Goal: Task Accomplishment & Management: Manage account settings

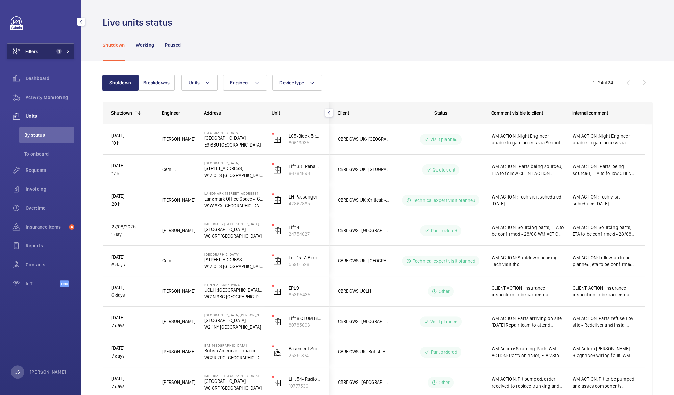
click at [33, 49] on span "Filters" at bounding box center [31, 51] width 13 height 7
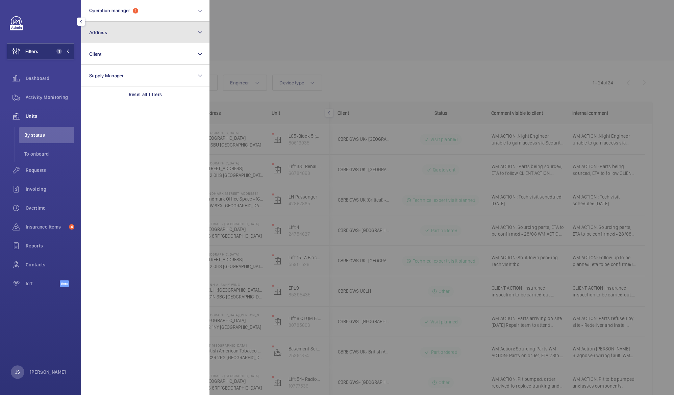
click at [117, 31] on button "Address" at bounding box center [145, 33] width 128 height 22
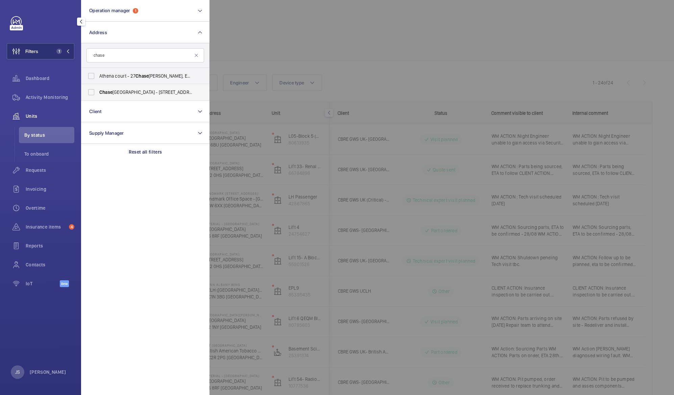
type input "chase"
click at [122, 91] on span "[GEOGRAPHIC_DATA] - [STREET_ADDRESS][PERSON_NAME]" at bounding box center [145, 92] width 93 height 7
click at [98, 91] on input "[GEOGRAPHIC_DATA] - [STREET_ADDRESS][PERSON_NAME]" at bounding box center [91, 93] width 14 height 14
checkbox input "true"
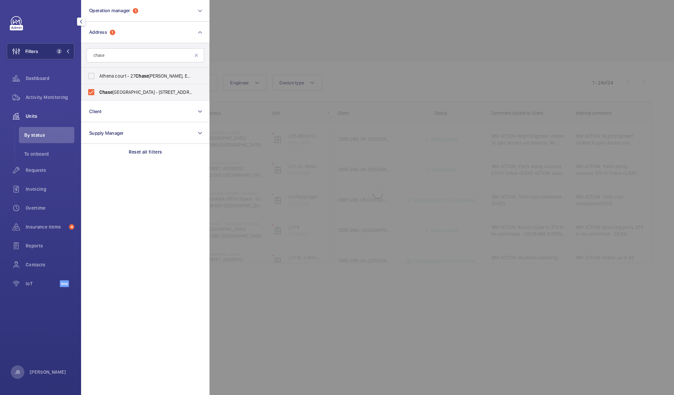
click at [245, 39] on div at bounding box center [547, 197] width 674 height 395
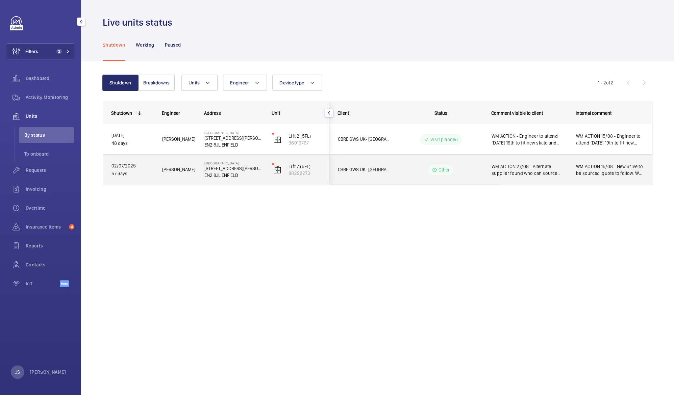
click at [522, 167] on span "WM ACTION 27/08 - Alternate supplier found who can source drive, quote to follo…" at bounding box center [530, 170] width 76 height 14
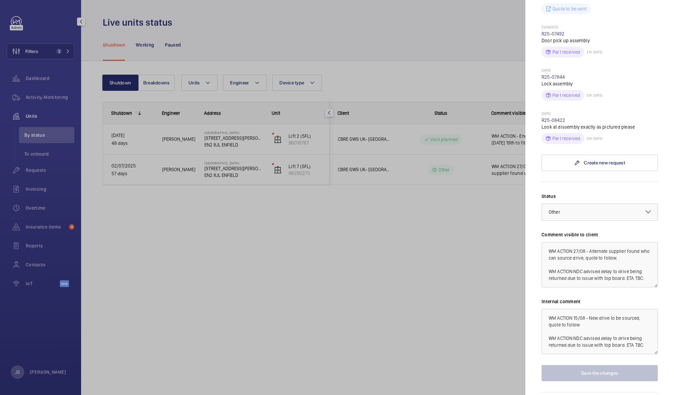
scroll to position [13, 0]
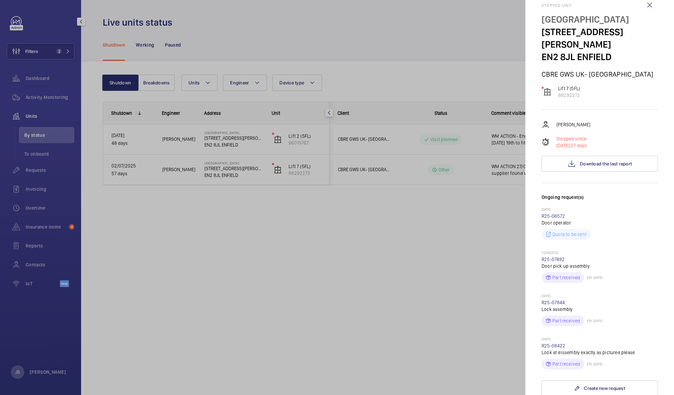
click at [381, 282] on div at bounding box center [337, 197] width 674 height 395
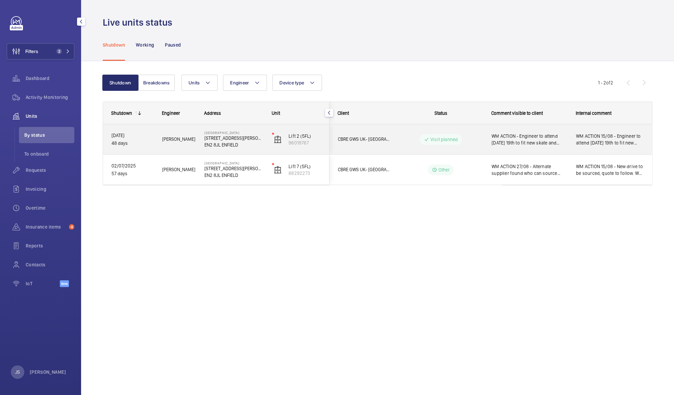
click at [515, 135] on span "WM ACTION - Engineer to attend [DATE] 19th to fit new skate and contact. WM ACT…" at bounding box center [530, 140] width 76 height 14
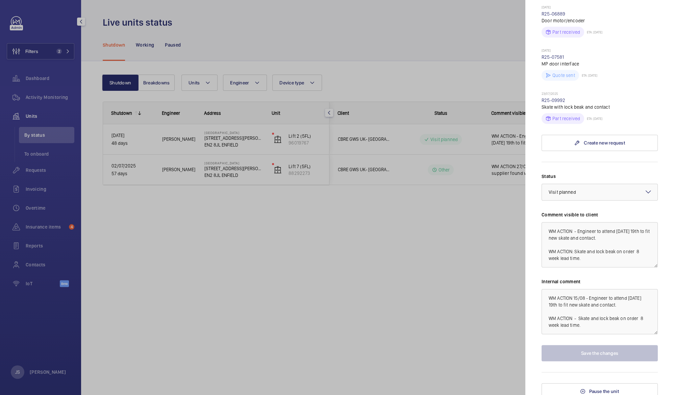
scroll to position [187, 0]
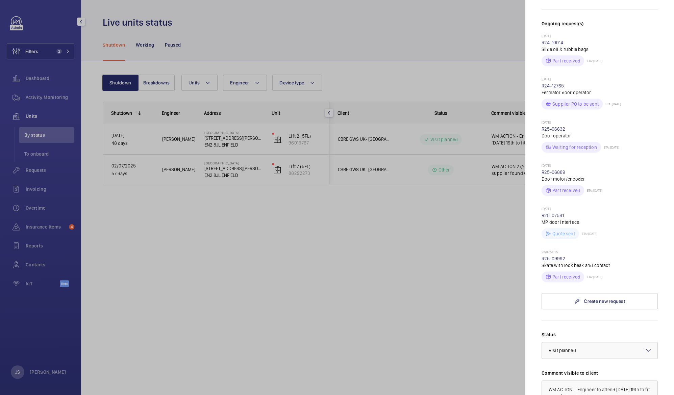
click at [347, 232] on div at bounding box center [337, 197] width 674 height 395
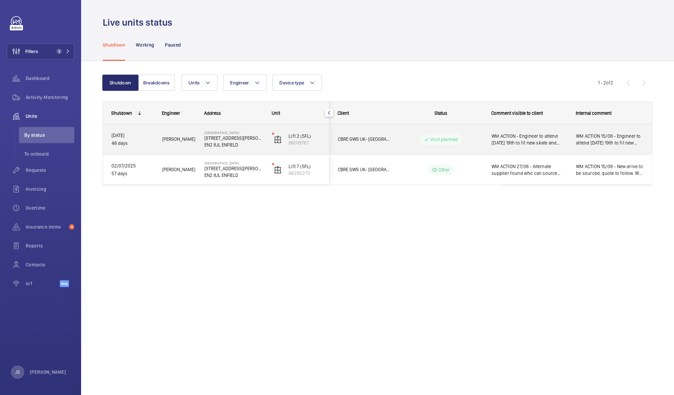
drag, startPoint x: 196, startPoint y: 134, endPoint x: 109, endPoint y: 35, distance: 131.7
click at [109, 35] on wm-front-tabs "Shutdown Working Paused Shutdown Breakdowns Units Engineer Device type More fil…" at bounding box center [377, 123] width 593 height 189
click at [514, 139] on span "WM ACTION - Engineer to attend [DATE] 19th to fit new skate and contact. WM ACT…" at bounding box center [530, 140] width 76 height 14
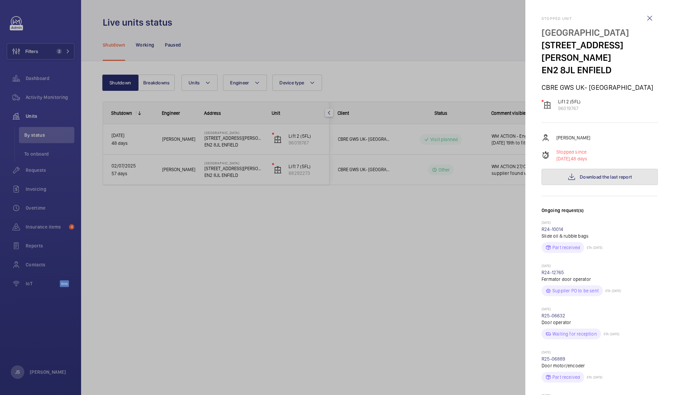
click at [580, 174] on span "Download the last report" at bounding box center [606, 176] width 52 height 5
click at [197, 235] on div at bounding box center [337, 197] width 674 height 395
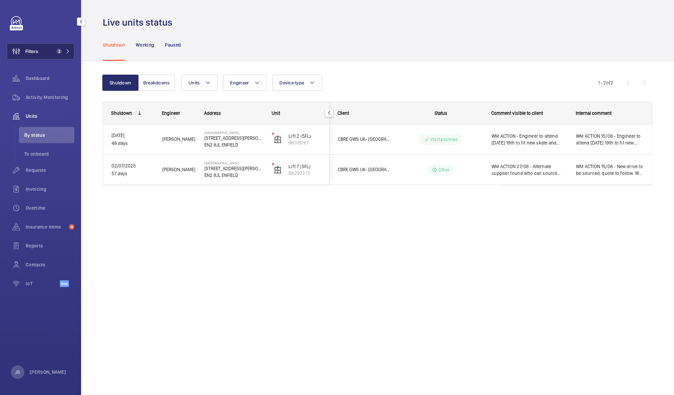
click at [46, 51] on button "Filters 2" at bounding box center [41, 51] width 68 height 16
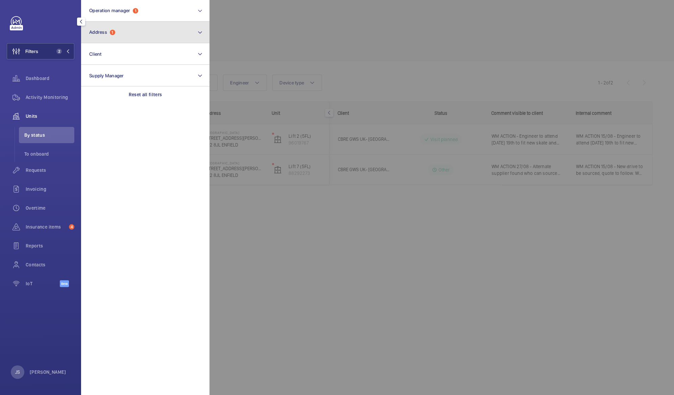
click at [171, 32] on button "Address 1" at bounding box center [145, 33] width 128 height 22
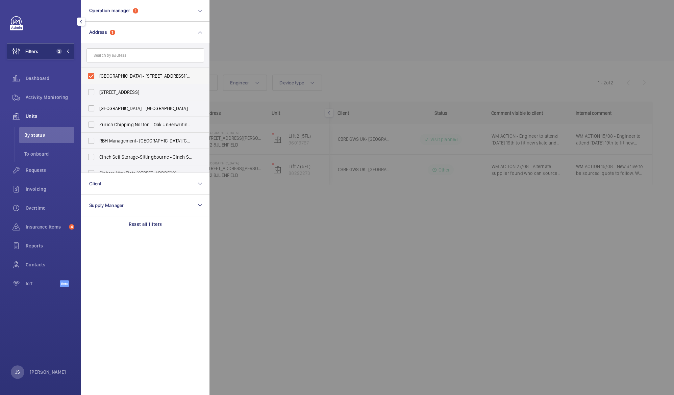
click at [111, 74] on span "[GEOGRAPHIC_DATA] - [STREET_ADDRESS][PERSON_NAME]" at bounding box center [145, 76] width 93 height 7
click at [98, 74] on input "[GEOGRAPHIC_DATA] - [STREET_ADDRESS][PERSON_NAME]" at bounding box center [91, 76] width 14 height 14
checkbox input "false"
click at [237, 30] on div at bounding box center [547, 197] width 674 height 395
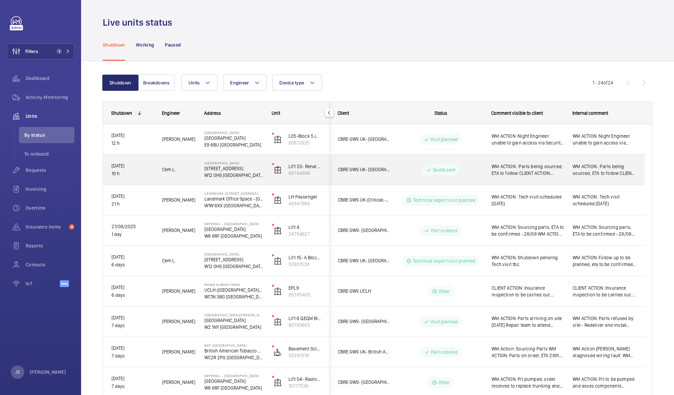
click at [510, 166] on span "WM ACTION : Parts being sourced, ETA to follow CLIENT ACTION: Quote to be accep…" at bounding box center [528, 170] width 72 height 14
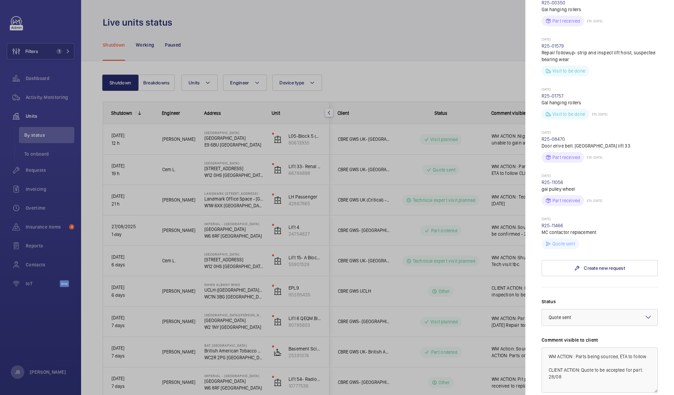
scroll to position [396, 0]
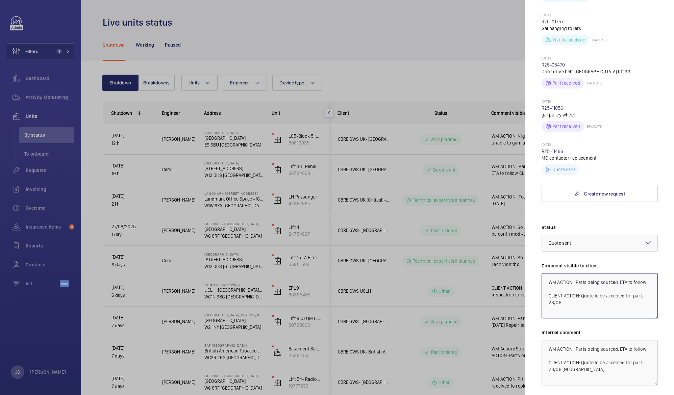
drag, startPoint x: 576, startPoint y: 277, endPoint x: 631, endPoint y: 268, distance: 55.8
click at [631, 273] on textarea "WM ACTION : Parts being sourced, ETA to follow CLIENT ACTION: Quote to be accep…" at bounding box center [600, 295] width 116 height 45
click at [629, 275] on textarea "WM ACTION : Parts being sourced, ETA to follow CLIENT ACTION: Quote to be accep…" at bounding box center [600, 295] width 116 height 45
drag, startPoint x: 620, startPoint y: 275, endPoint x: 632, endPoint y: 275, distance: 11.8
click at [632, 275] on textarea "WM ACTION : Parts being sourced, ETA to follow CLIENT ACTION: Quote to be accep…" at bounding box center [600, 295] width 116 height 45
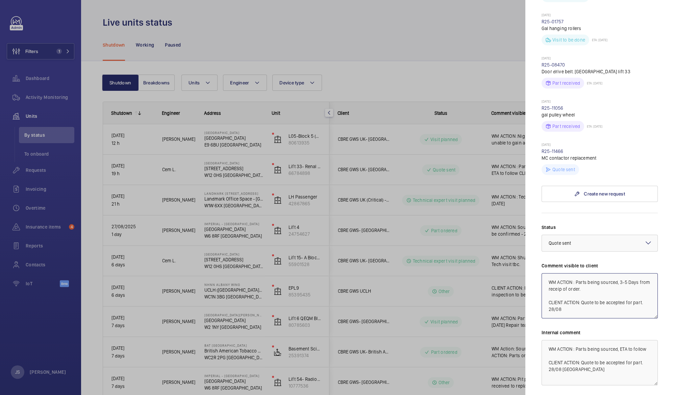
click at [572, 282] on textarea "WM ACTION : Parts being sourced, 3-5 Days from receip of order. CLIENT ACTION: …" at bounding box center [600, 295] width 116 height 45
type textarea "WM ACTION : Parts being sourced, 3-5 Days from receipt of order. CLIENT ACTION:…"
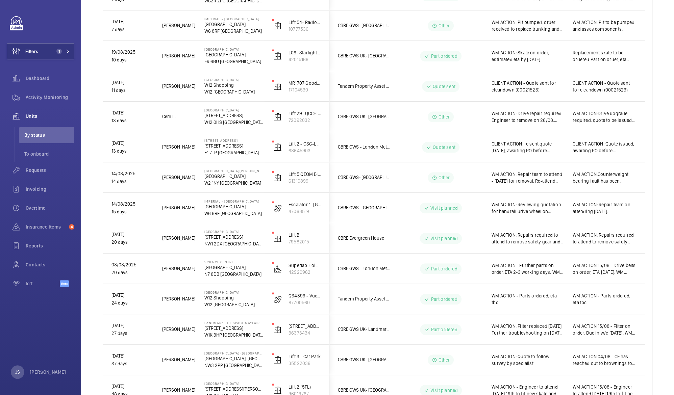
scroll to position [357, 0]
click at [514, 235] on span "WM ACTION: Repairs required to attend to remove safety gear and fit OSG switch …" at bounding box center [528, 239] width 72 height 14
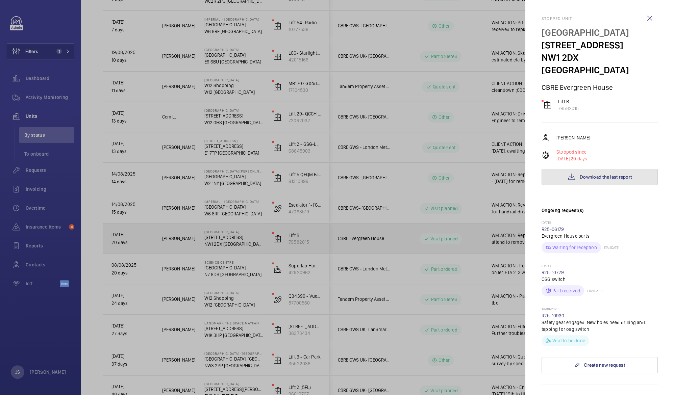
click at [586, 174] on span "Download the last report" at bounding box center [606, 176] width 52 height 5
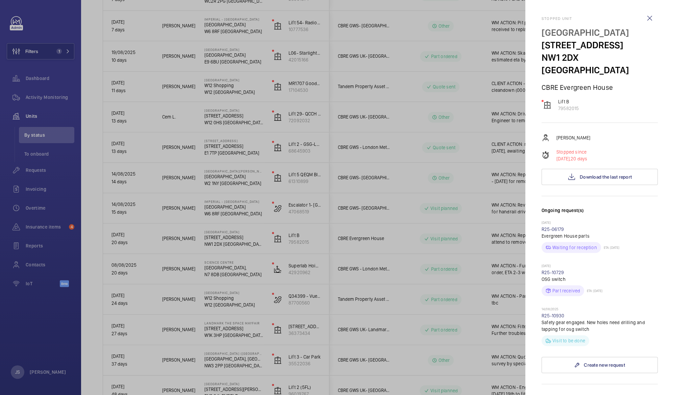
click at [388, 132] on div at bounding box center [337, 197] width 674 height 395
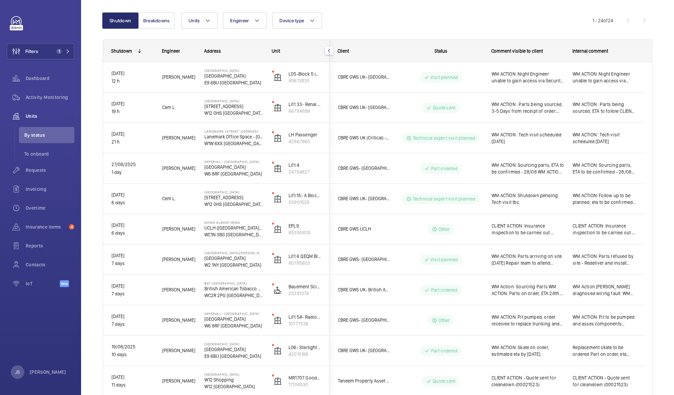
scroll to position [61, 0]
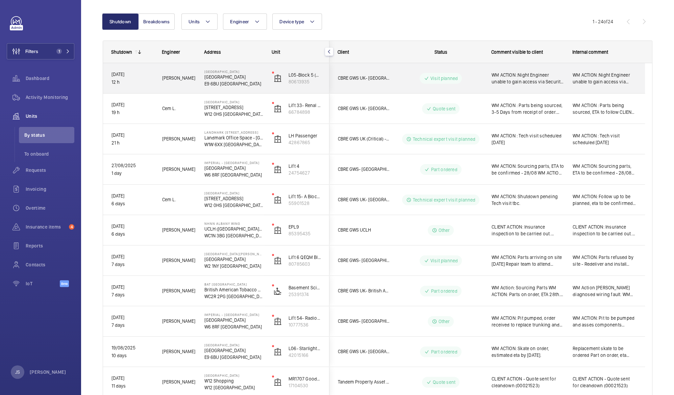
click at [218, 113] on p "W12 0HS [GEOGRAPHIC_DATA]" at bounding box center [233, 114] width 59 height 7
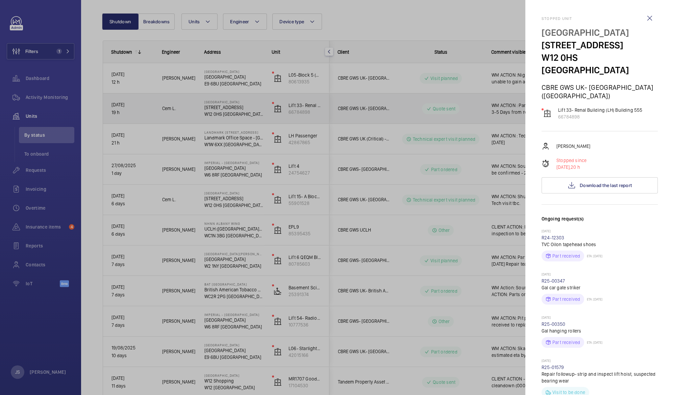
click at [172, 165] on div at bounding box center [337, 197] width 674 height 395
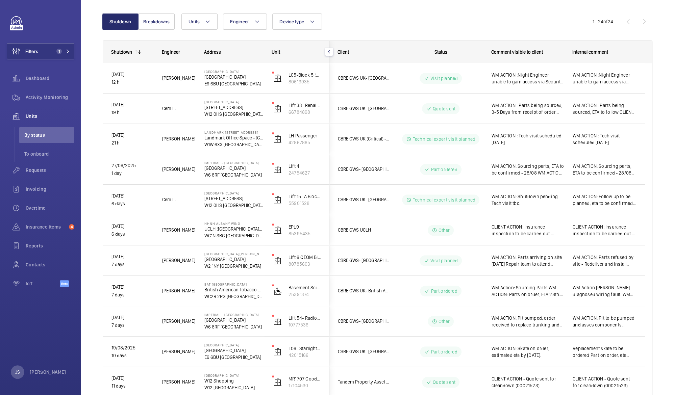
click at [527, 177] on div "WM ACTION: Sourcing parts, ETA to be confirmed - 28/08 WM ACTION: on order, ETA…" at bounding box center [524, 169] width 80 height 29
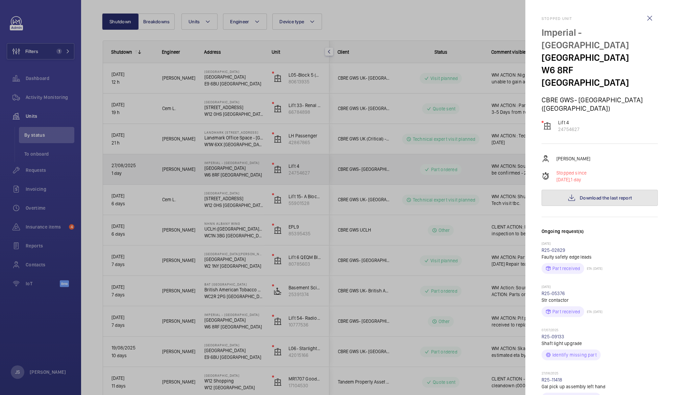
click at [580, 195] on span "Download the last report" at bounding box center [606, 197] width 52 height 5
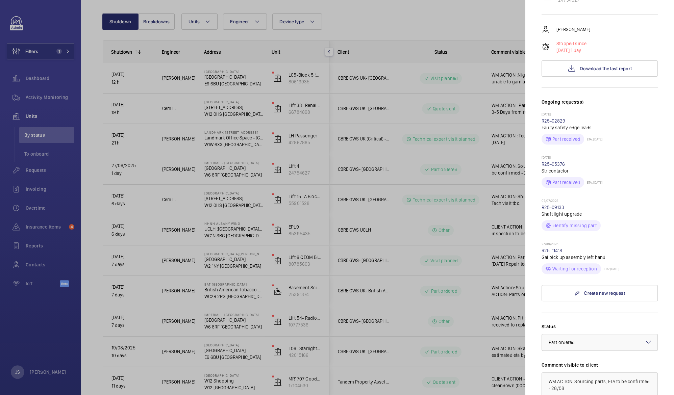
scroll to position [0, 0]
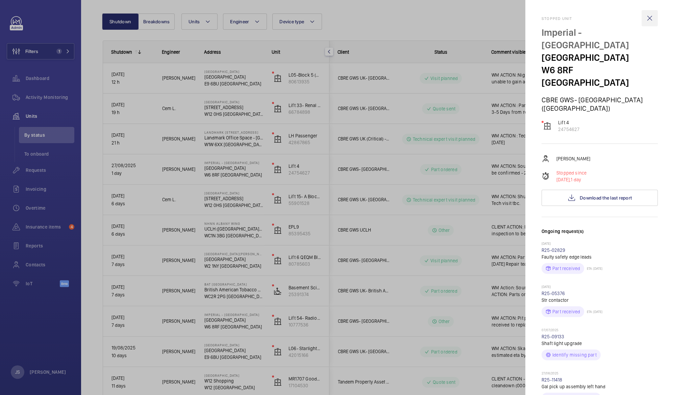
click at [643, 16] on wm-front-icon-button at bounding box center [650, 18] width 16 height 16
